Goal: Book appointment/travel/reservation

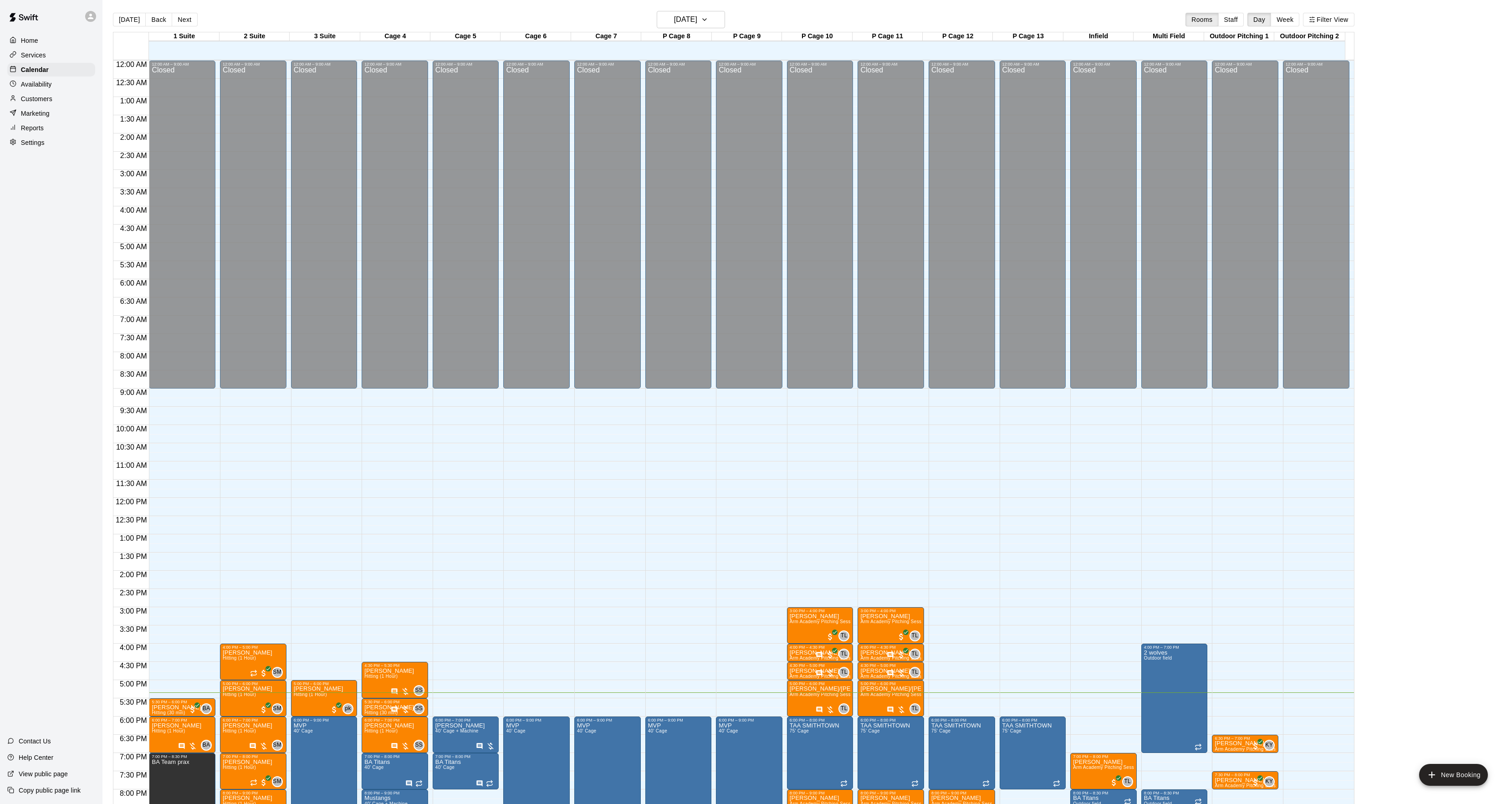
scroll to position [93, 0]
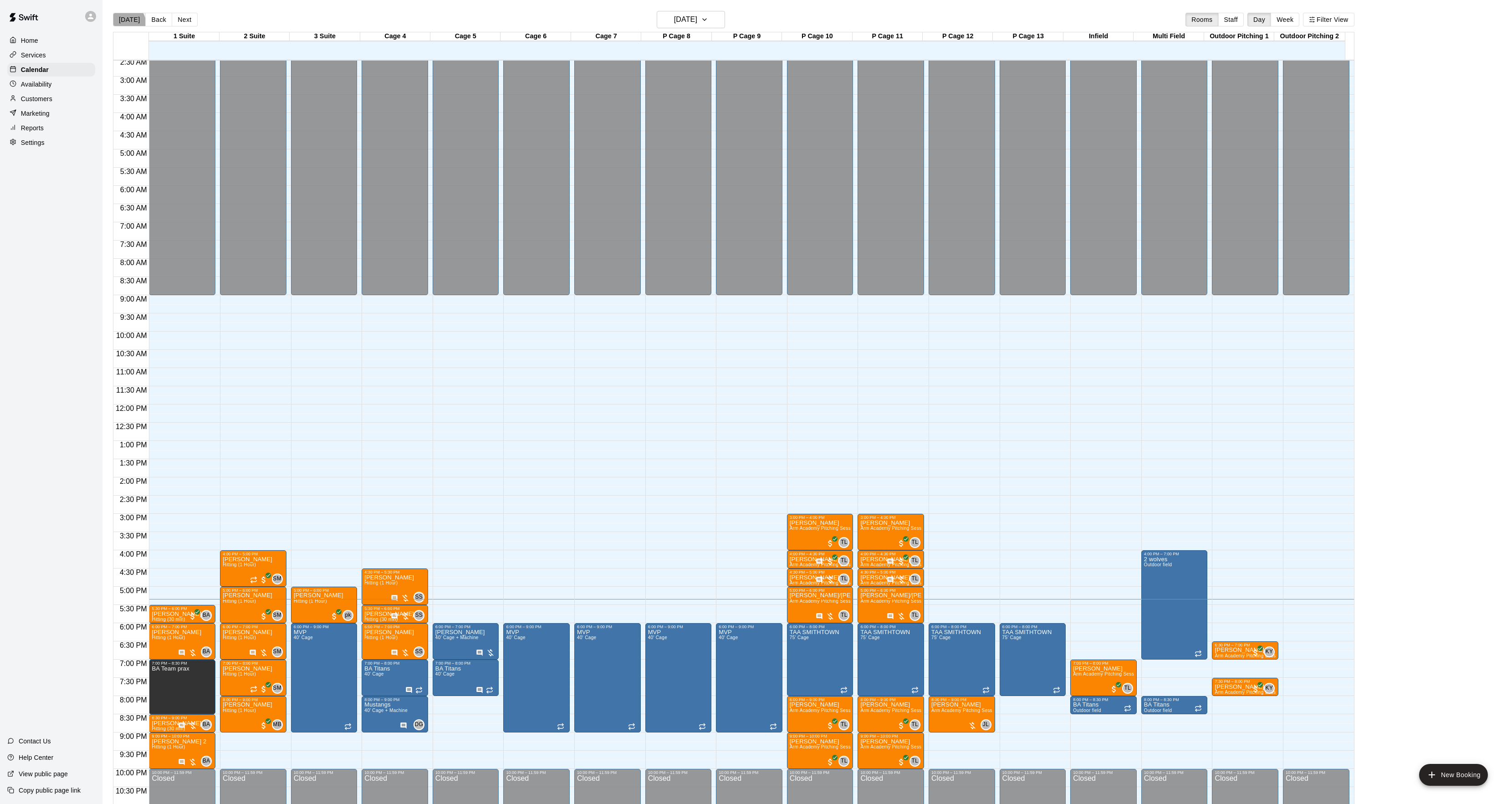
click at [125, 24] on button "[DATE]" at bounding box center [129, 19] width 33 height 14
drag, startPoint x: 1100, startPoint y: 738, endPoint x: 1098, endPoint y: 764, distance: 26.1
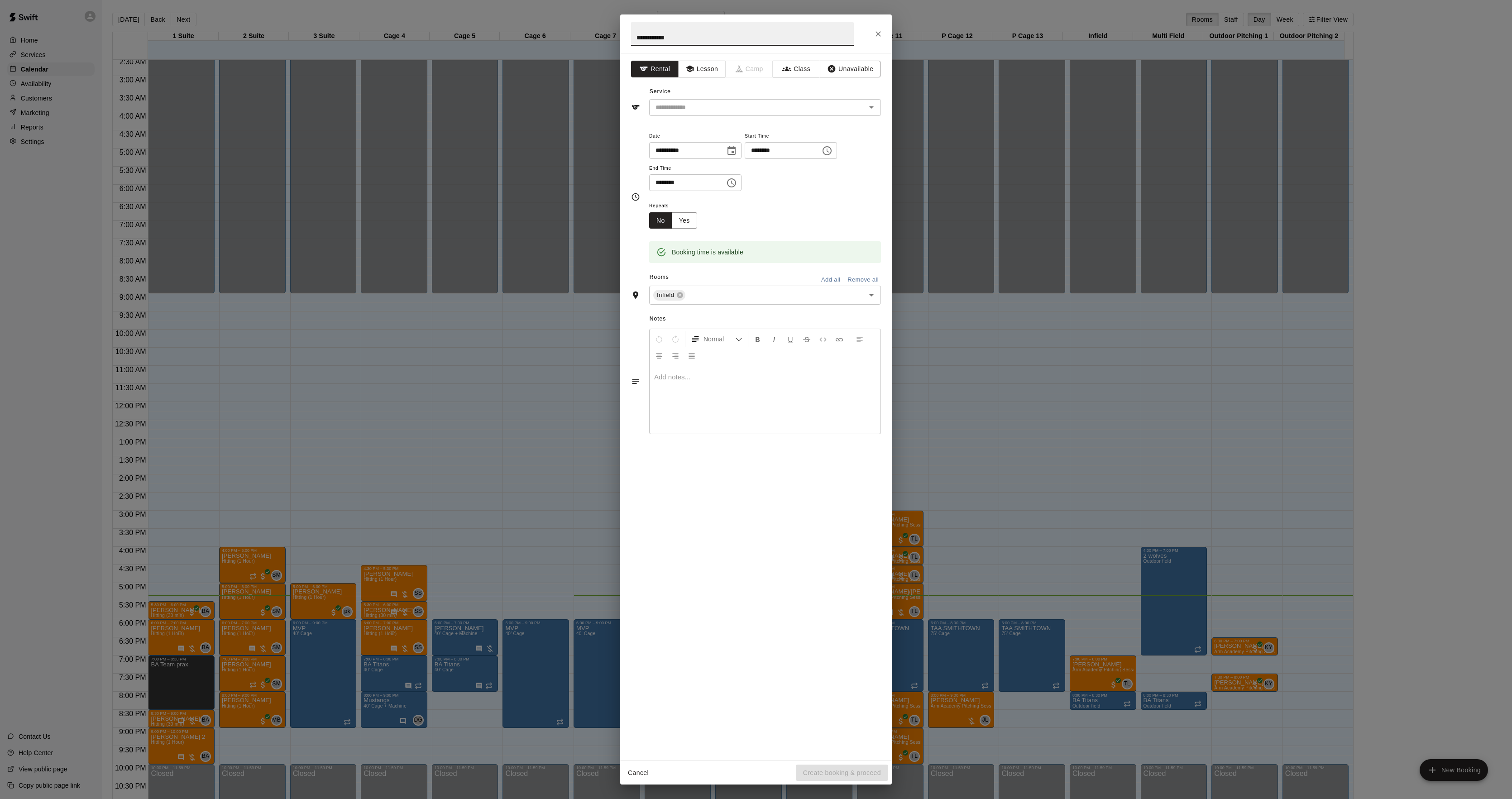
type input "**********"
click at [741, 389] on div at bounding box center [765, 400] width 231 height 68
click at [706, 383] on div "**********" at bounding box center [765, 400] width 231 height 68
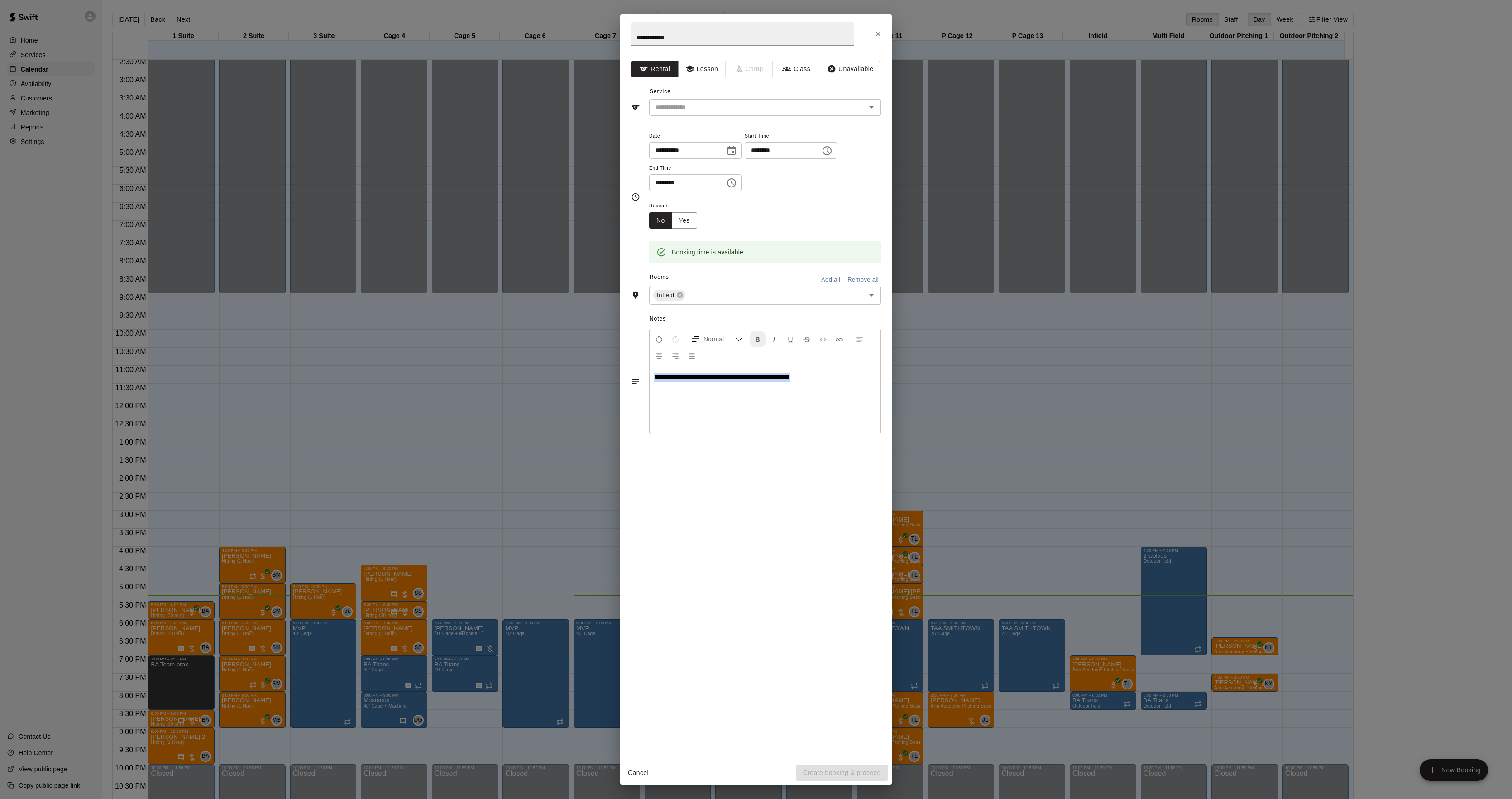
click at [754, 341] on icon "Format Bold" at bounding box center [758, 340] width 8 height 8
click at [673, 102] on input "text" at bounding box center [752, 107] width 200 height 11
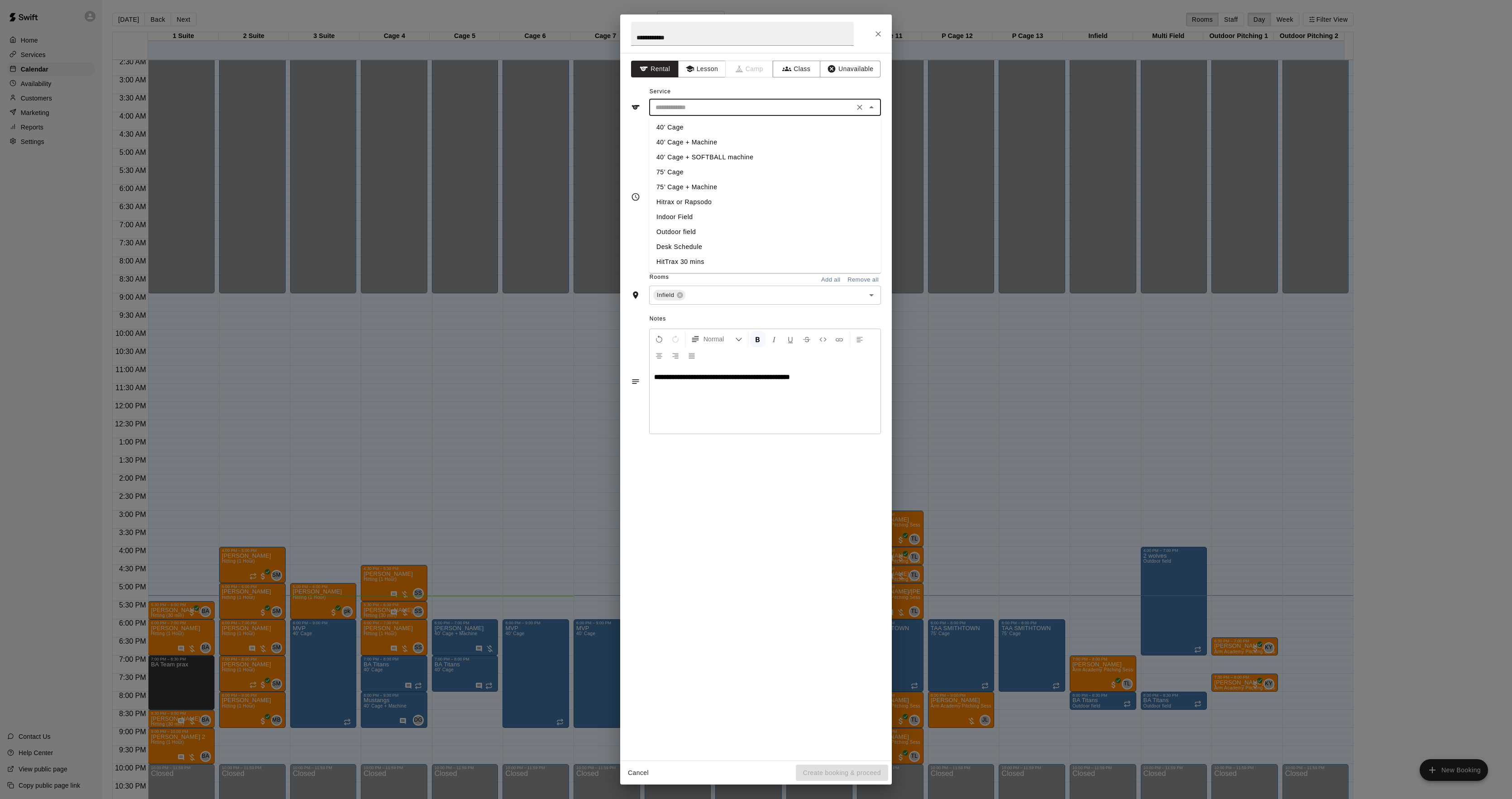
click at [682, 215] on li "Indoor Field" at bounding box center [765, 217] width 232 height 15
type input "**********"
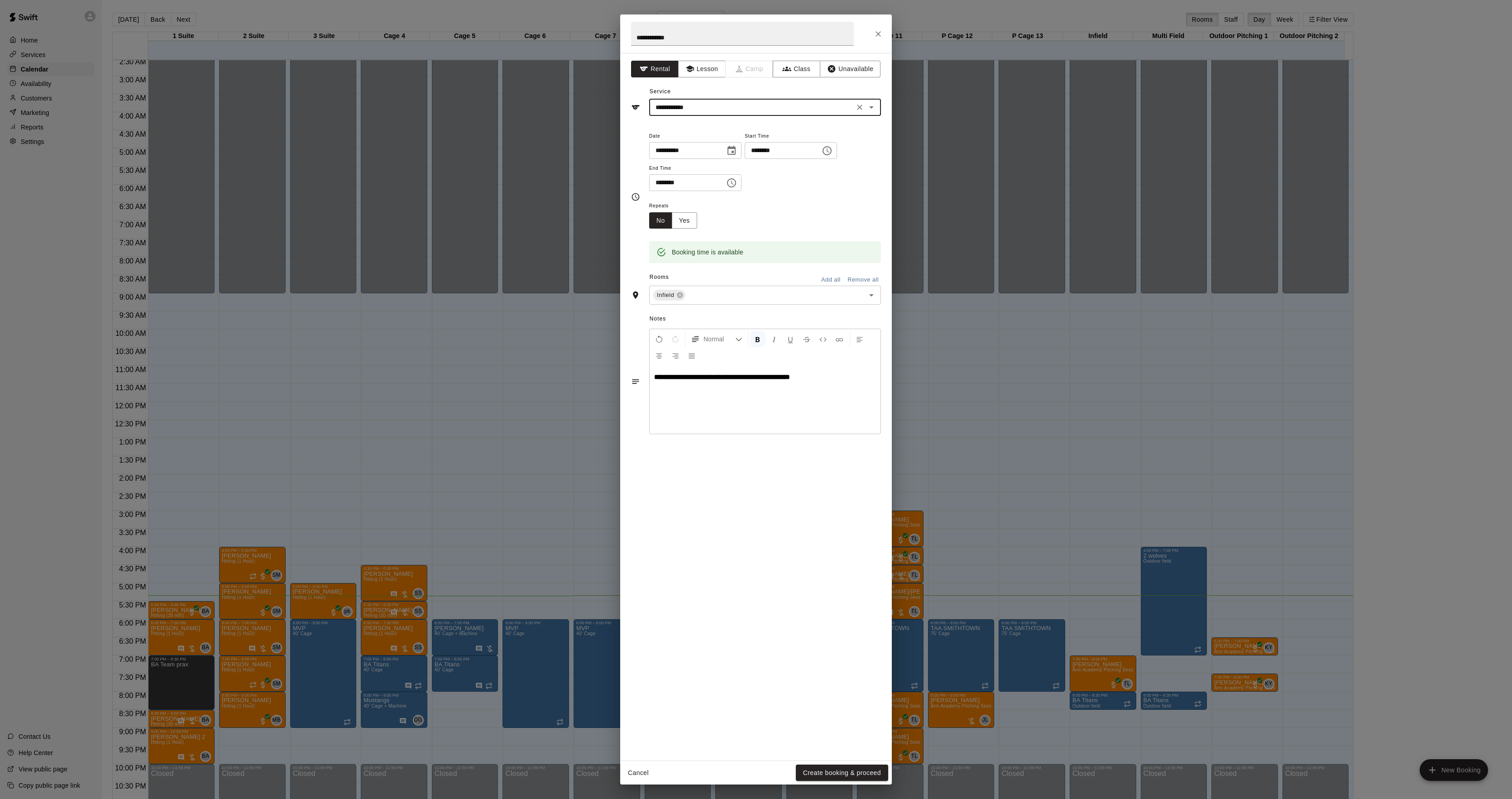
click at [829, 383] on div "**********" at bounding box center [765, 400] width 231 height 68
click at [819, 770] on button "Create booking & proceed" at bounding box center [842, 773] width 92 height 17
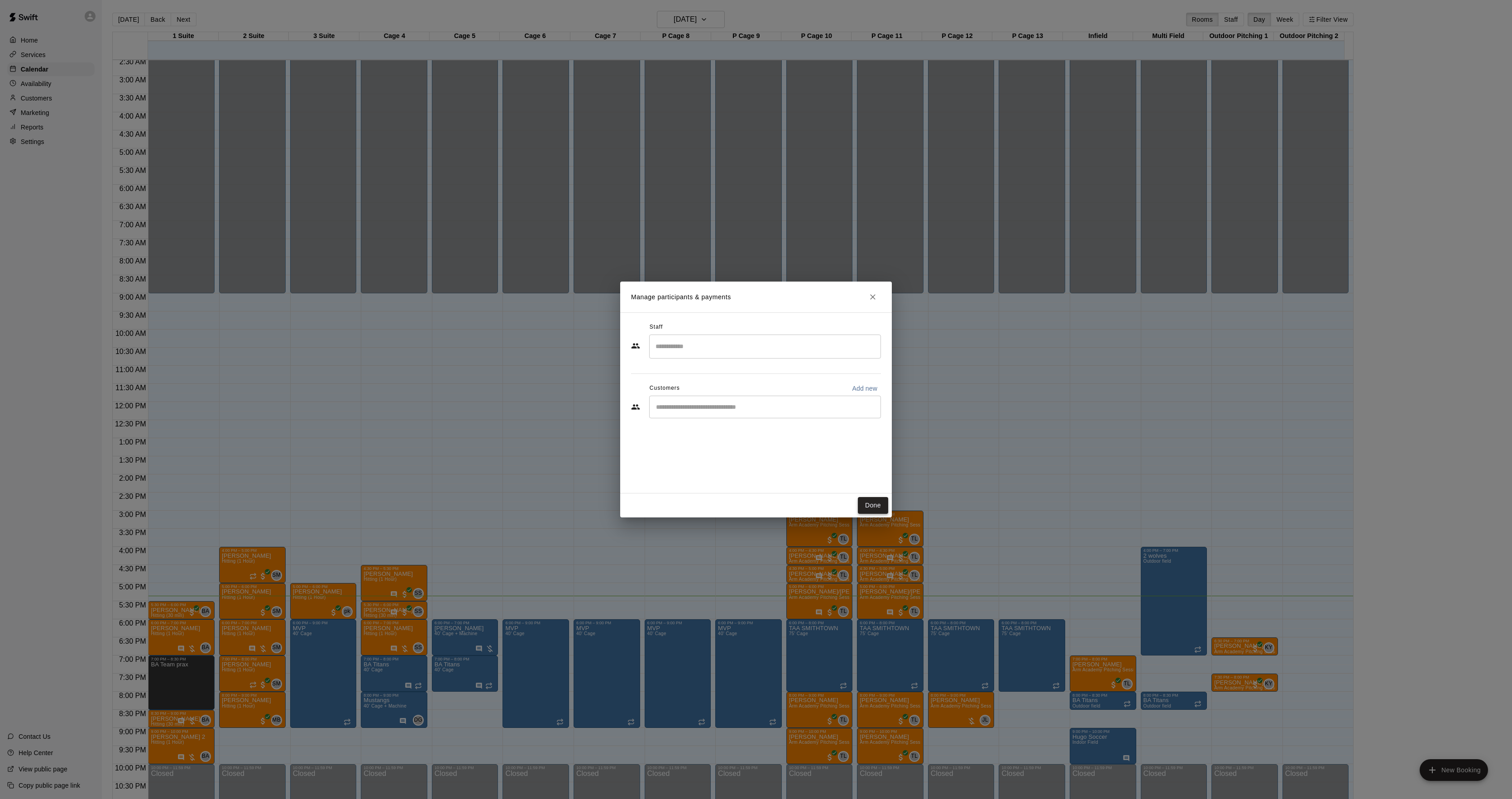
click at [866, 513] on button "Done" at bounding box center [873, 505] width 31 height 17
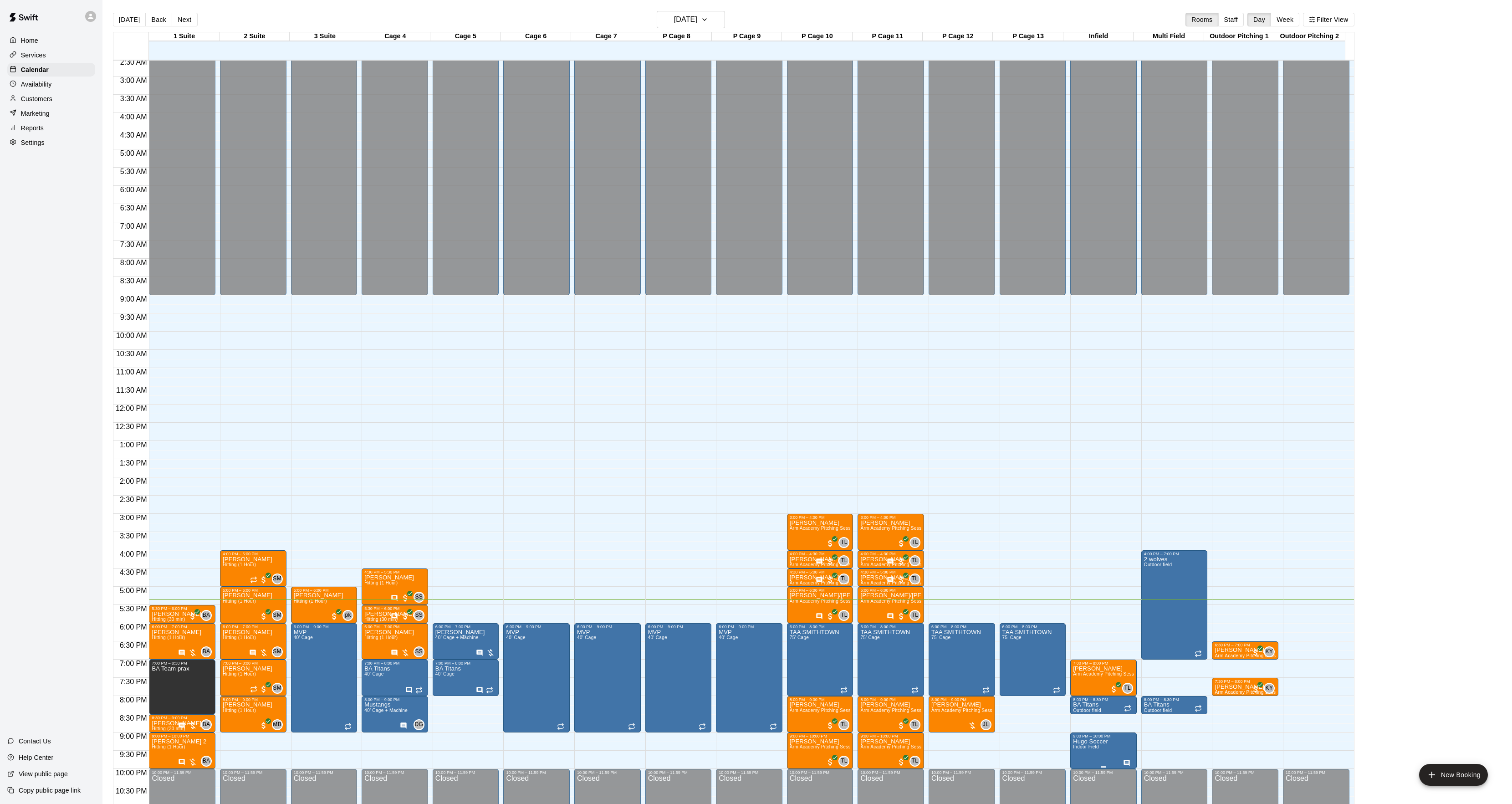
click at [1103, 742] on p "Hugo Soccer" at bounding box center [1090, 742] width 35 height 0
click at [1080, 744] on icon "edit" at bounding box center [1080, 744] width 8 height 8
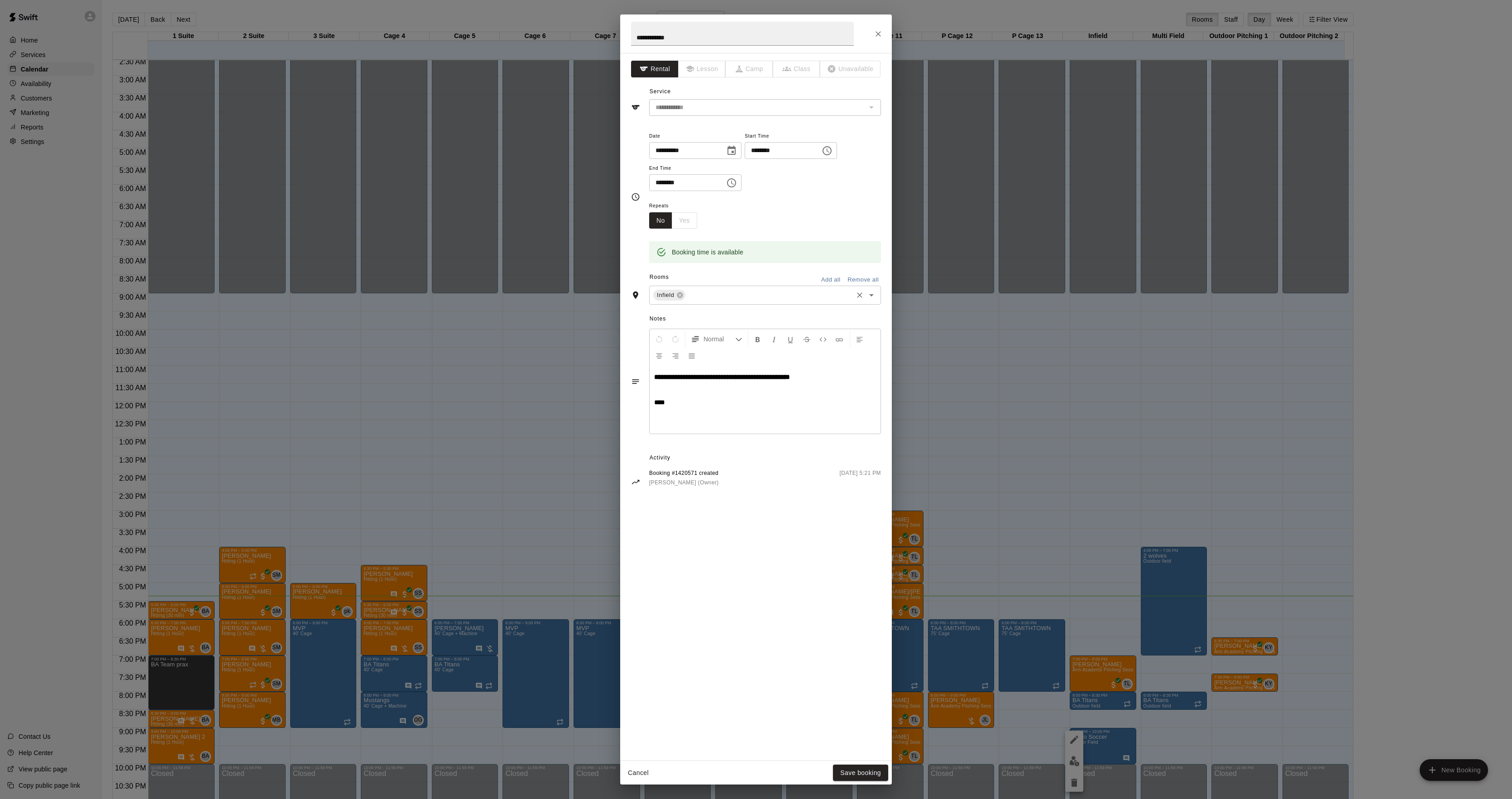
click at [733, 292] on input "text" at bounding box center [769, 295] width 165 height 11
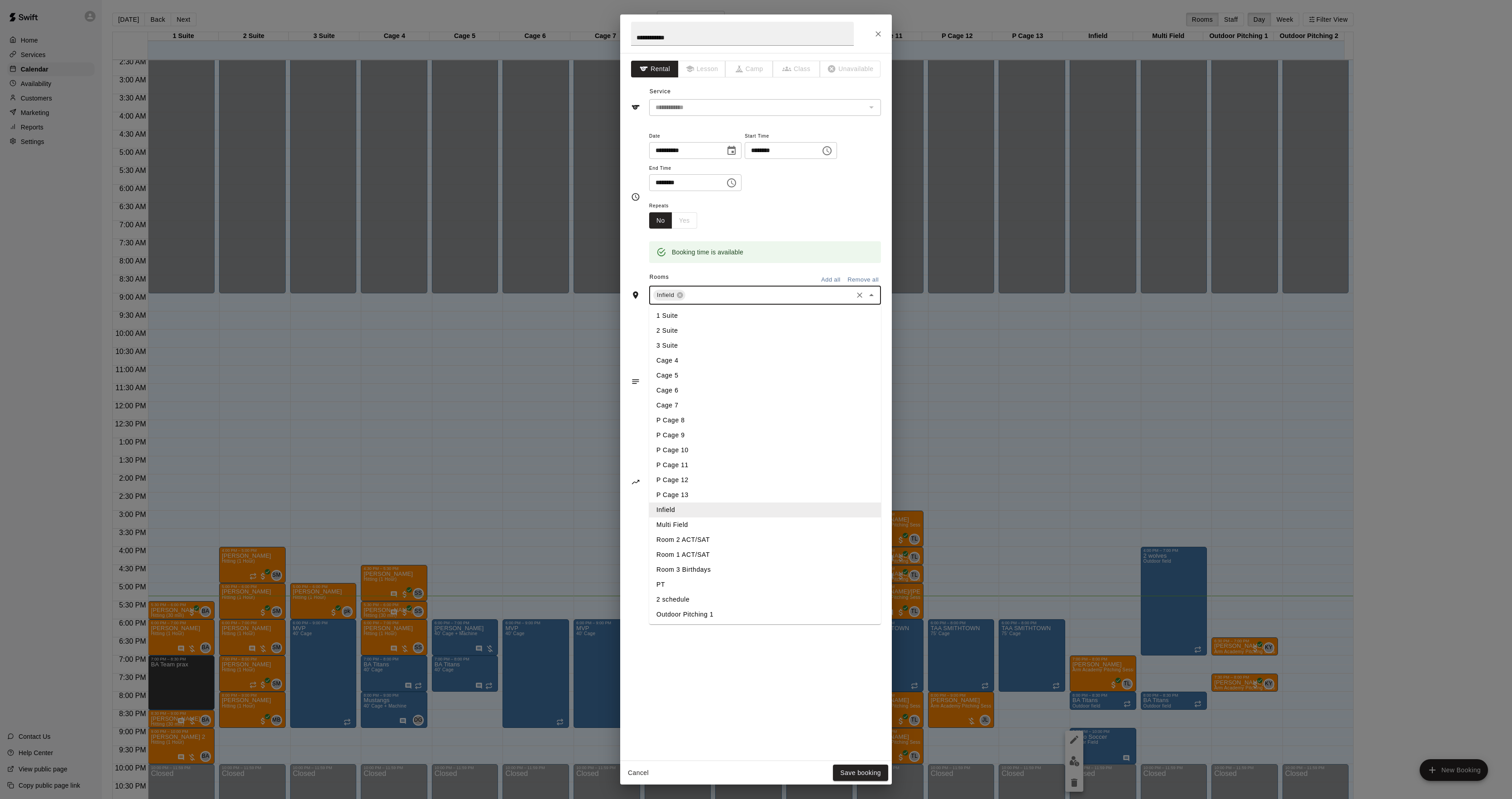
click at [680, 518] on li "Multi Field" at bounding box center [765, 525] width 232 height 15
click at [866, 765] on button "Save booking" at bounding box center [860, 773] width 55 height 17
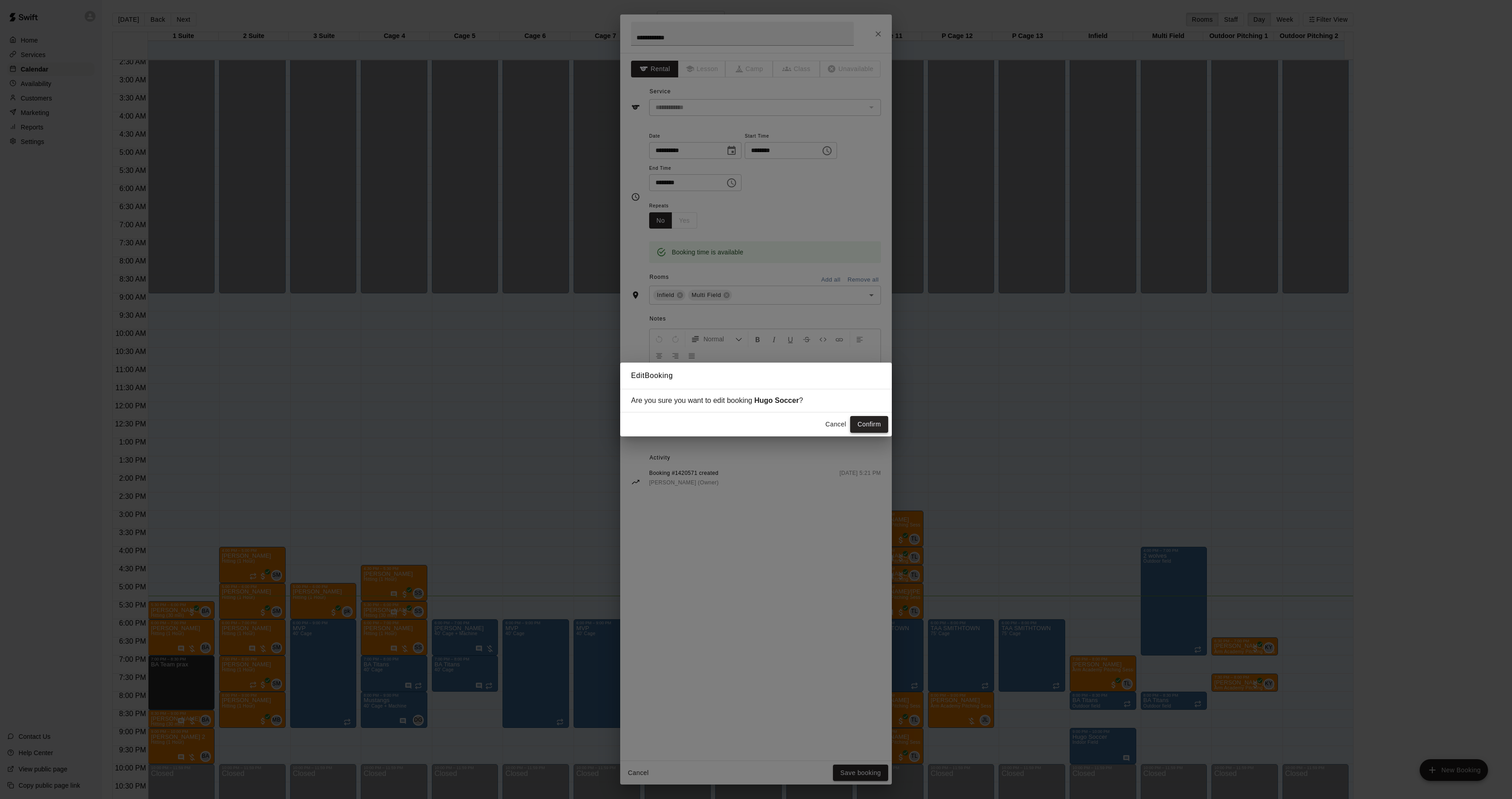
click at [868, 424] on button "Confirm" at bounding box center [869, 424] width 38 height 17
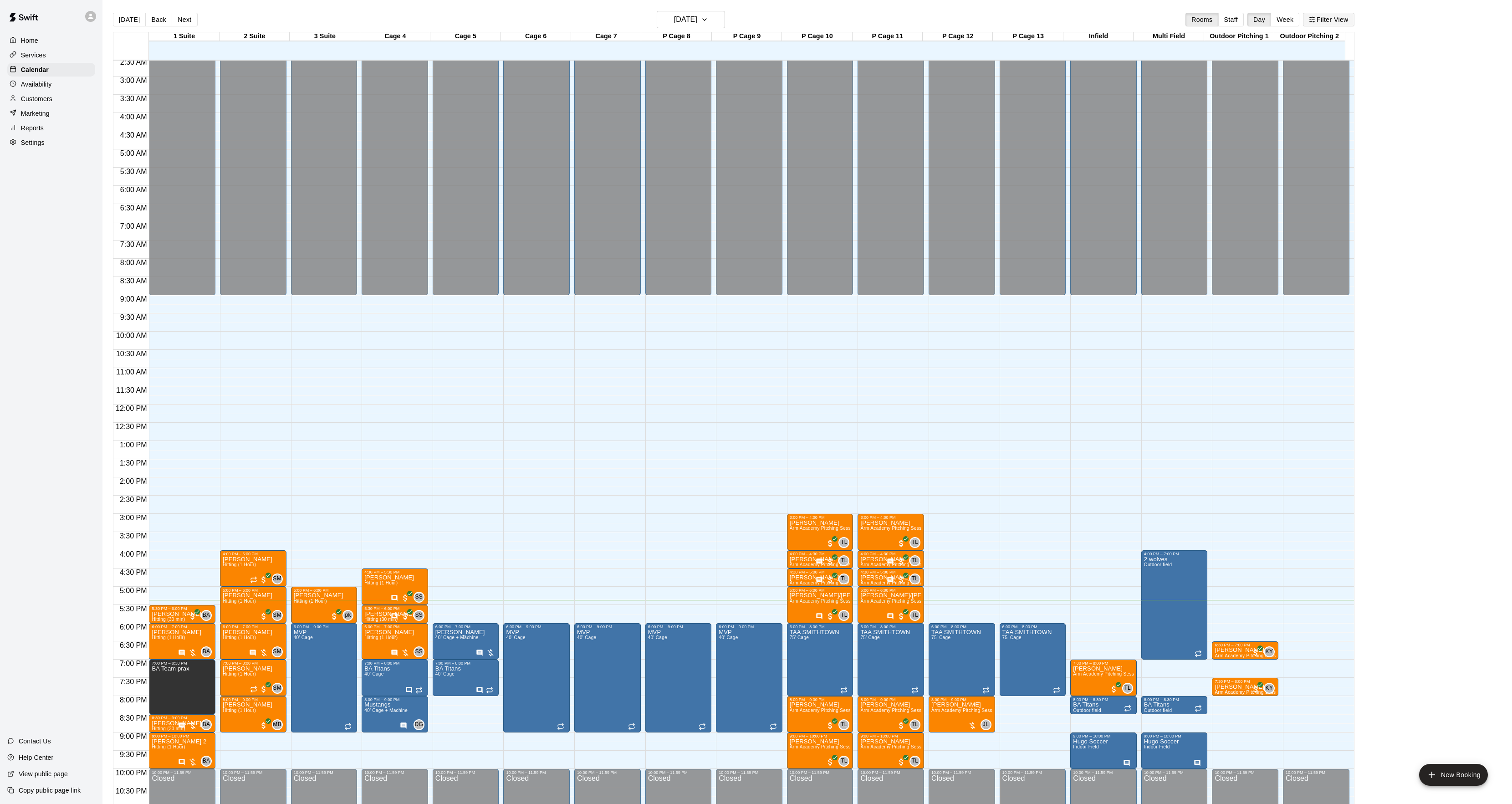
click at [1330, 17] on button "Filter View" at bounding box center [1328, 19] width 51 height 14
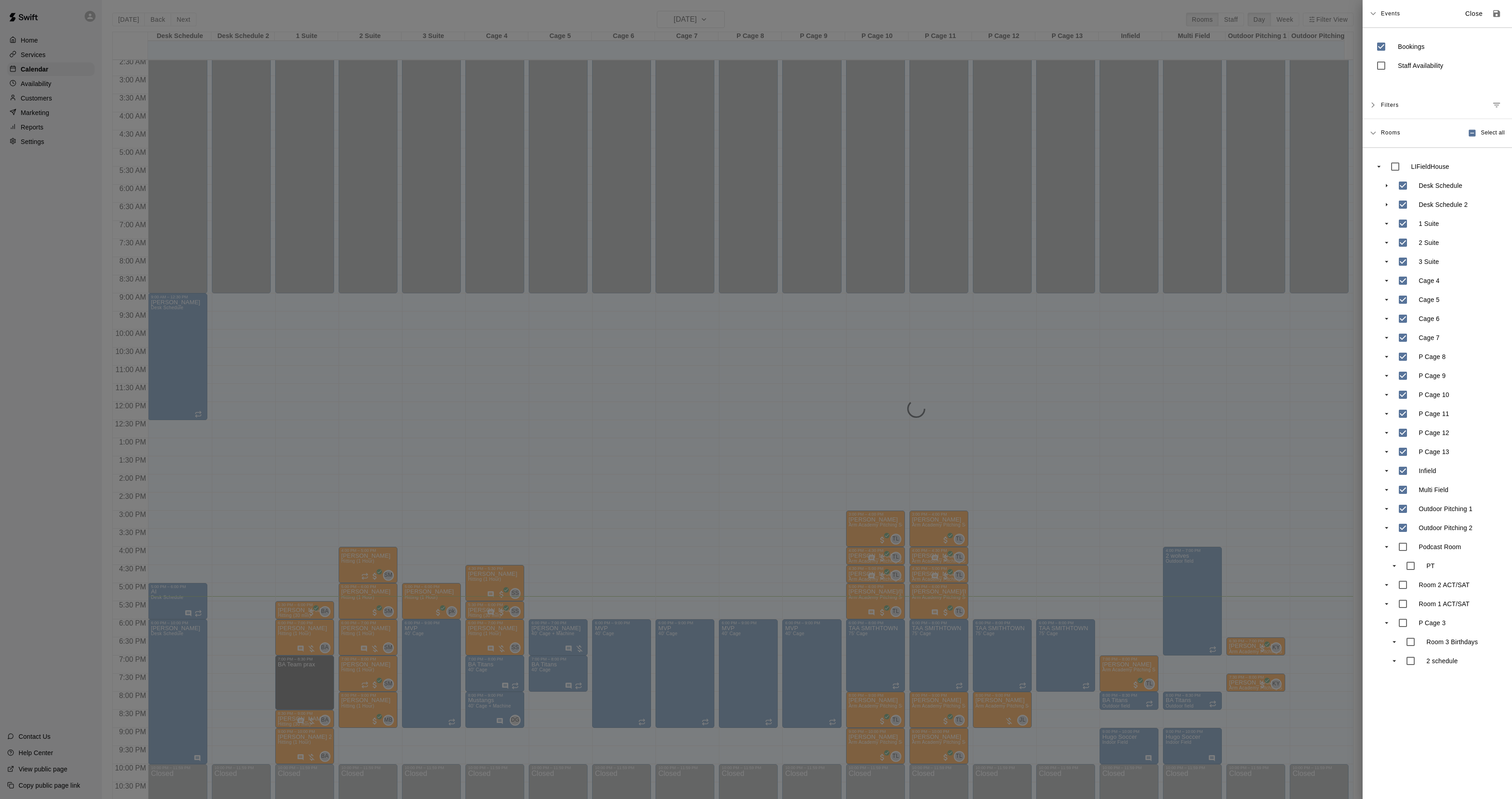
click at [430, 741] on div at bounding box center [756, 399] width 1512 height 799
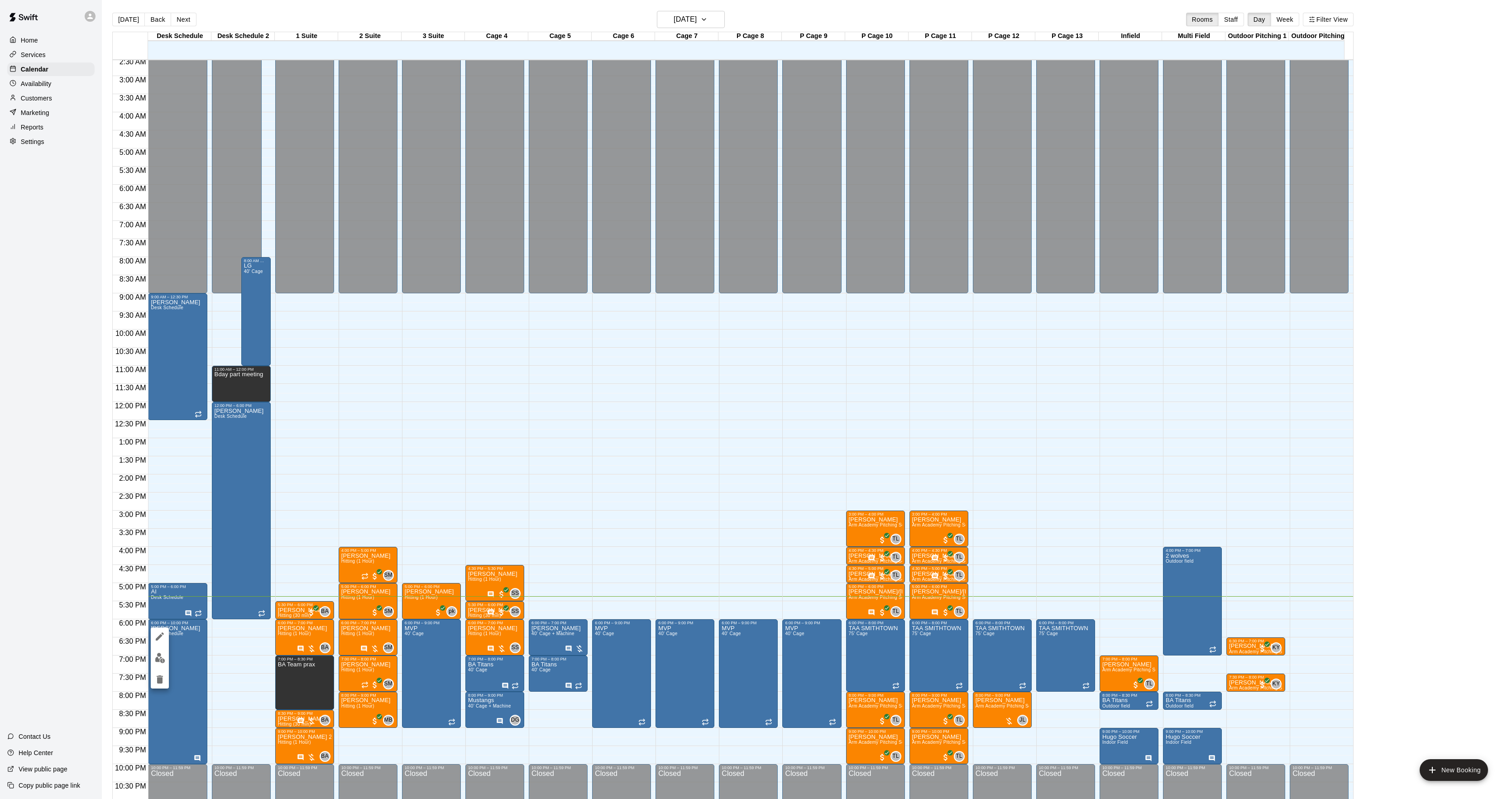
click at [150, 629] on div at bounding box center [756, 399] width 1512 height 799
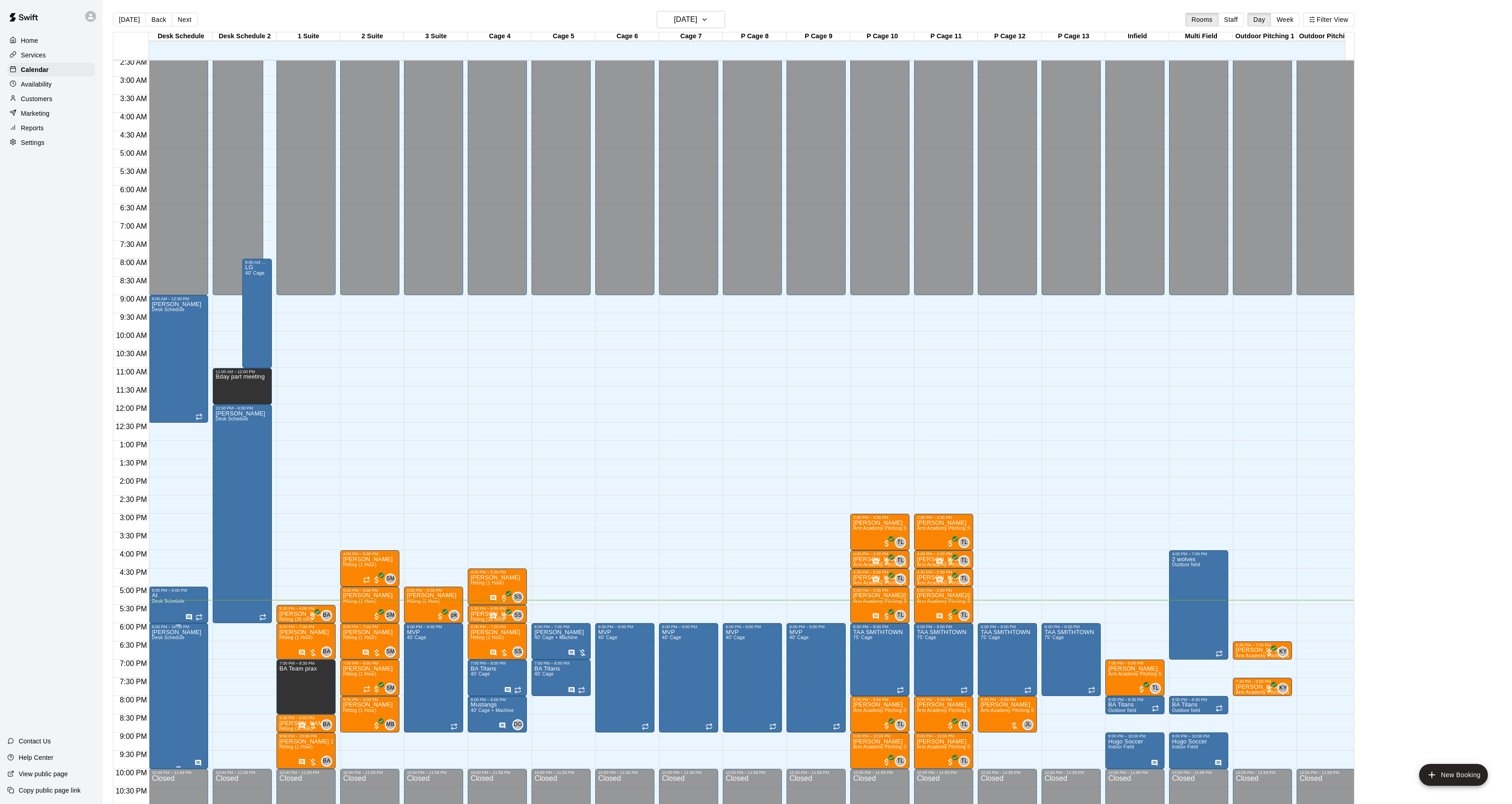
click at [156, 639] on span "Desk Schedule" at bounding box center [168, 637] width 33 height 5
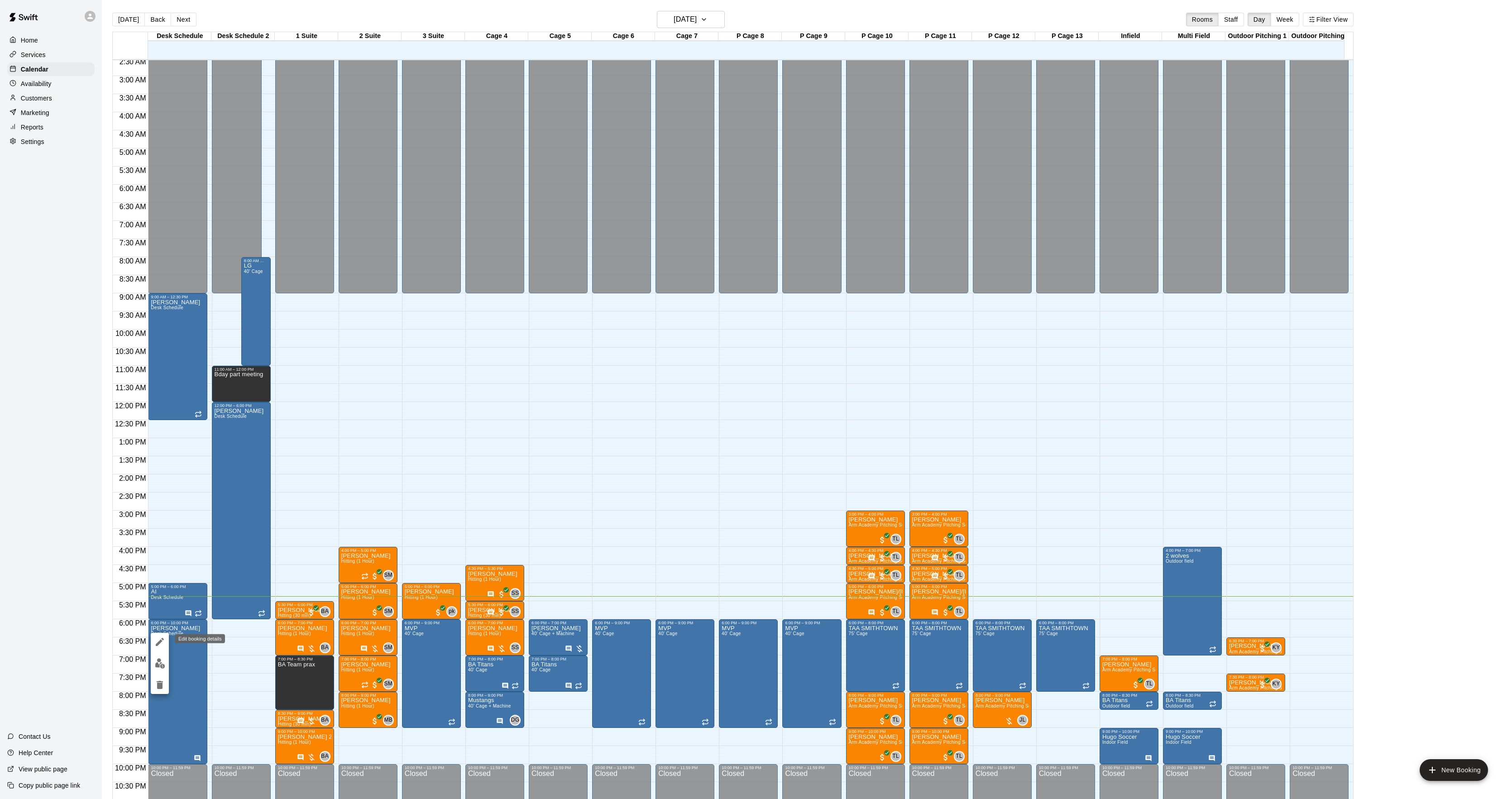
click at [156, 638] on icon "edit" at bounding box center [160, 642] width 11 height 11
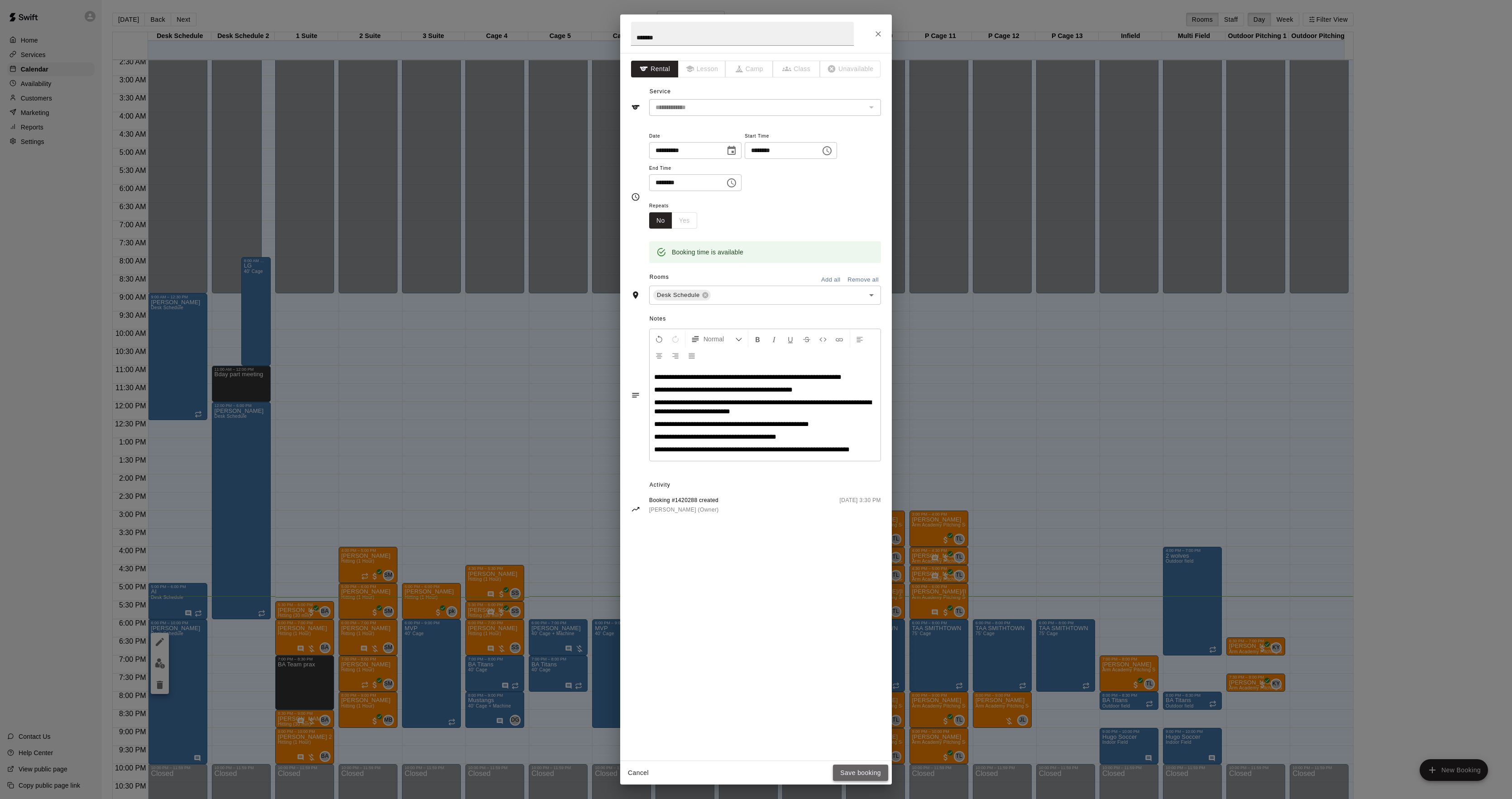
click at [865, 779] on button "Save booking" at bounding box center [860, 773] width 55 height 17
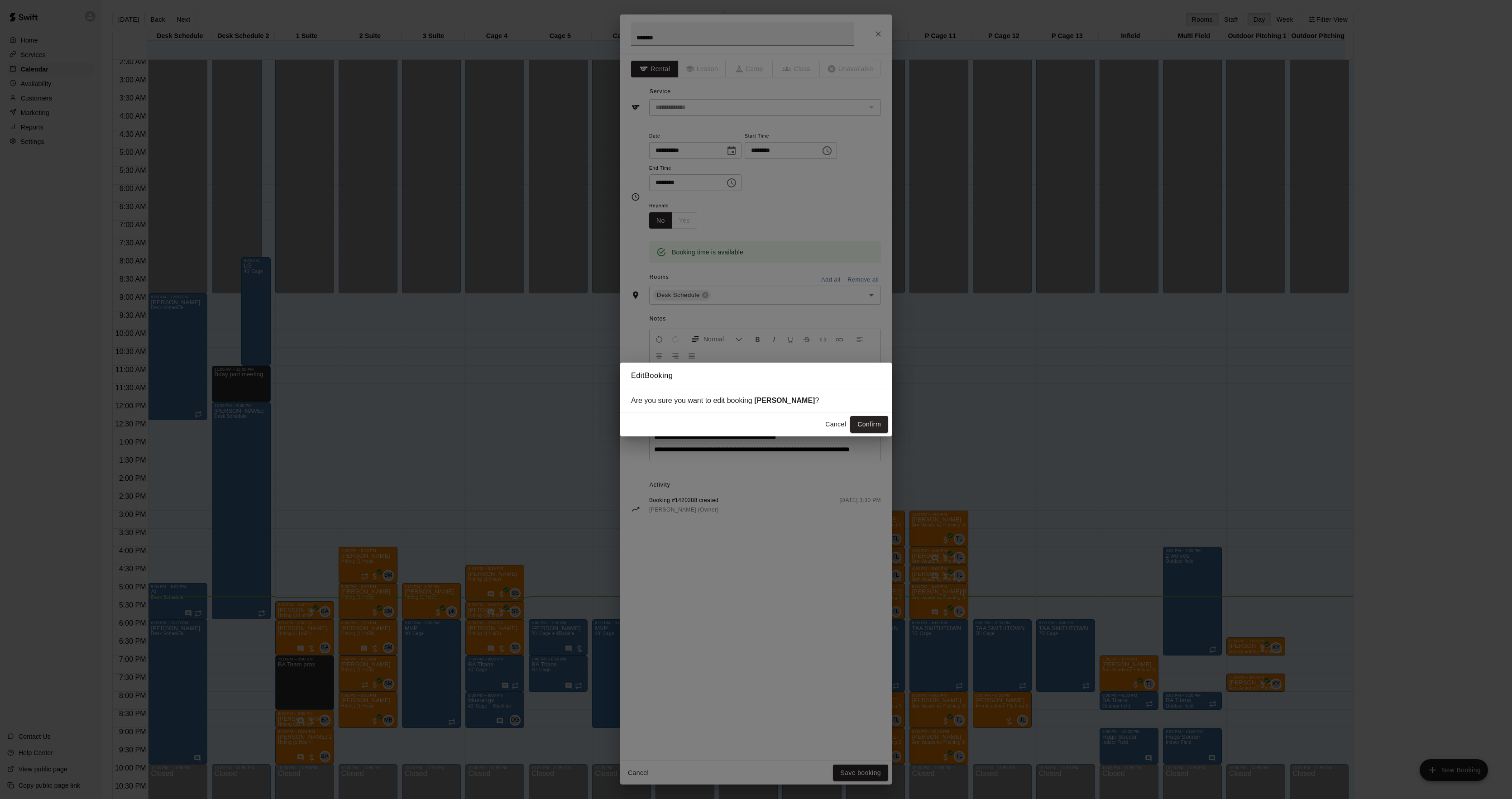
click at [872, 436] on div "Cancel Confirm" at bounding box center [756, 424] width 272 height 24
click at [875, 424] on button "Confirm" at bounding box center [869, 424] width 38 height 17
